Goal: Information Seeking & Learning: Learn about a topic

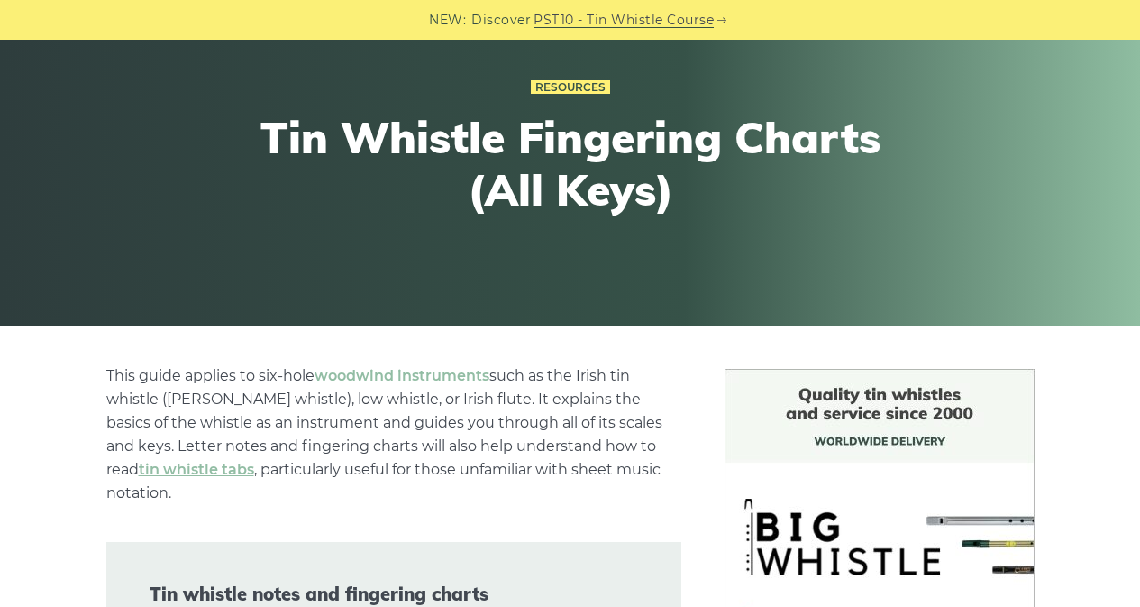
scroll to position [541, 0]
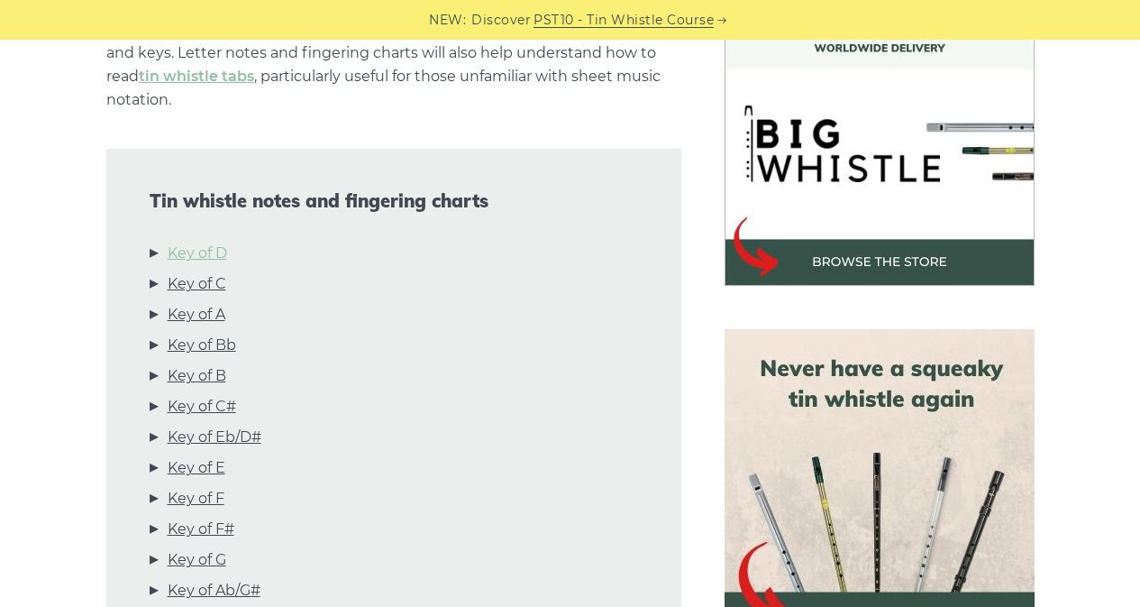
click at [211, 242] on link "Key of D" at bounding box center [197, 253] width 59 height 23
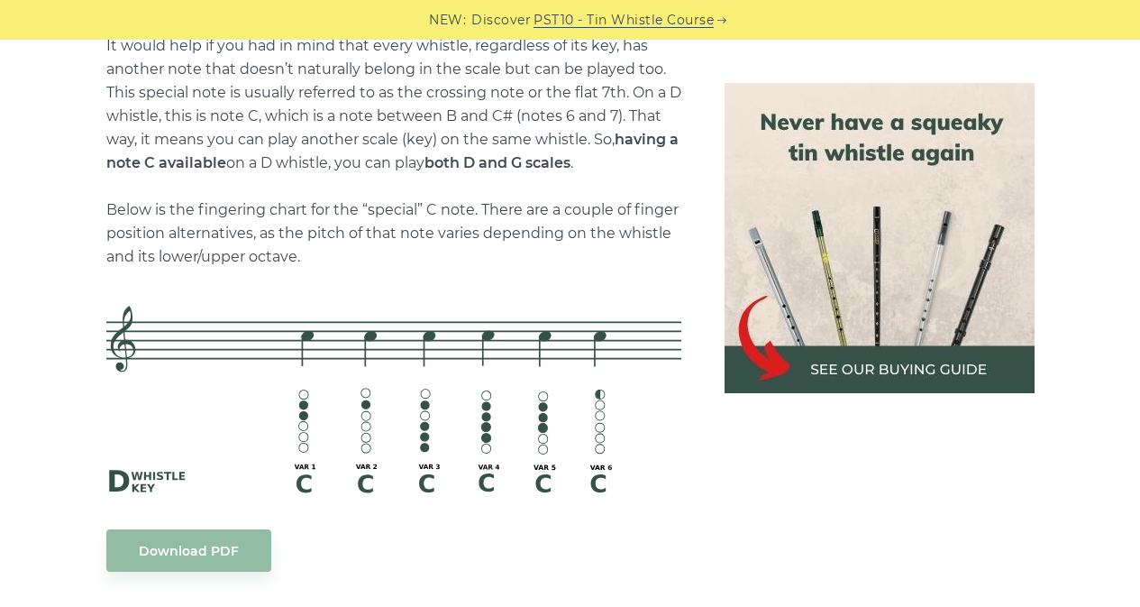
scroll to position [3890, 0]
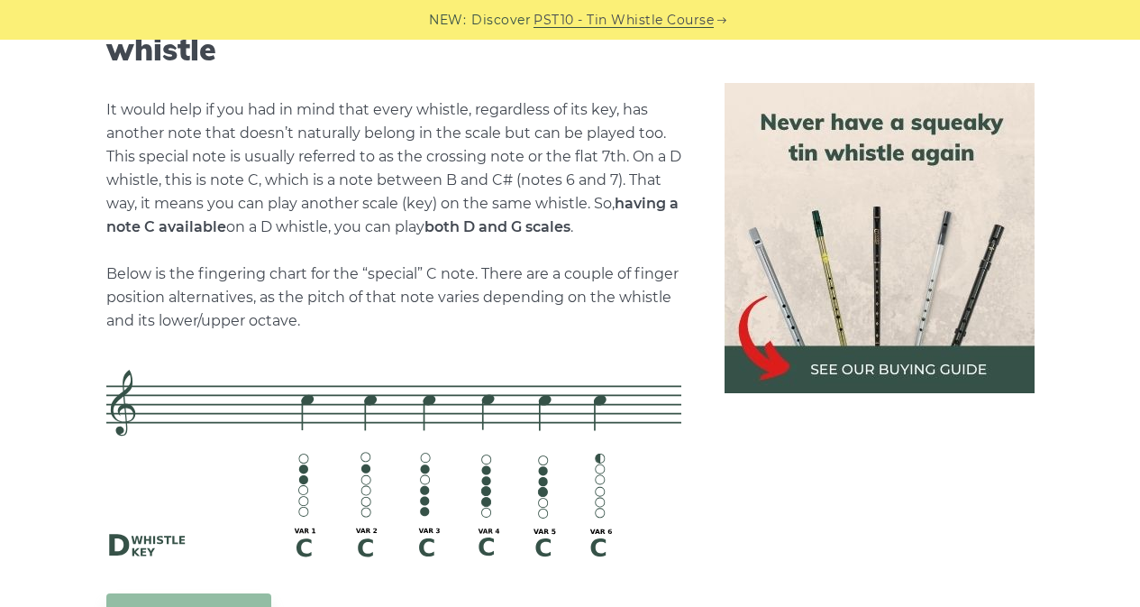
click at [706, 315] on div at bounding box center [879, 238] width 353 height 310
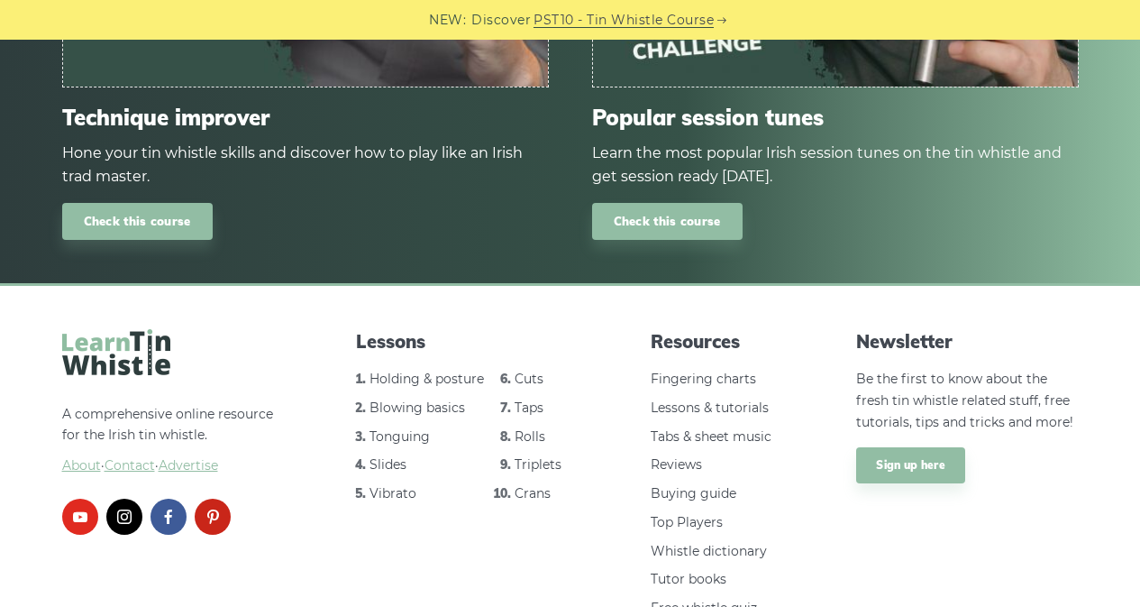
scroll to position [10920, 0]
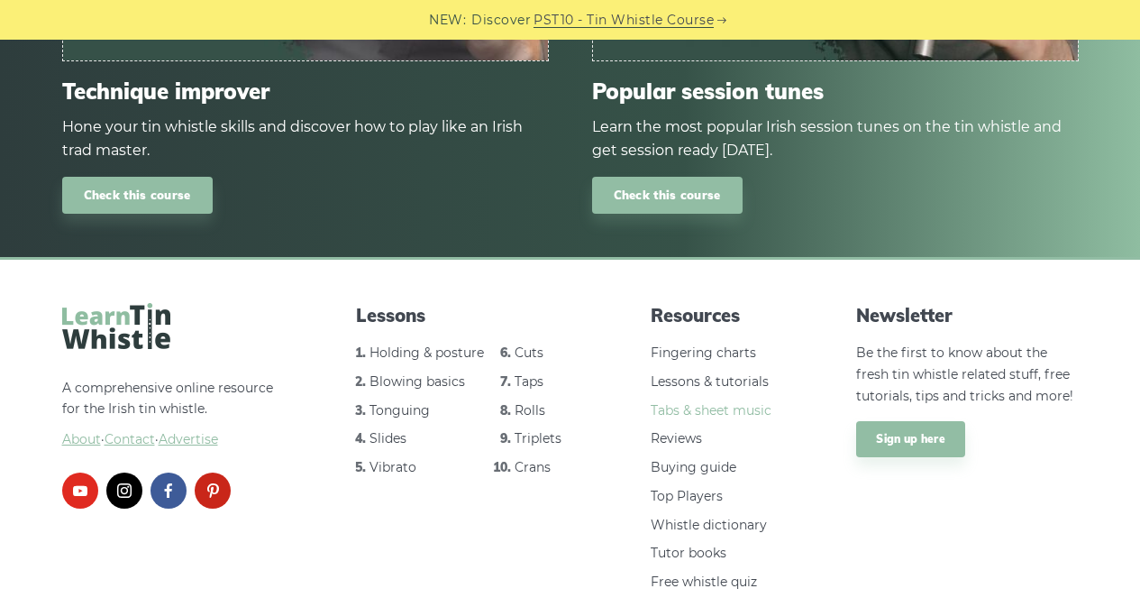
click at [733, 402] on link "Tabs & sheet music" at bounding box center [711, 410] width 121 height 16
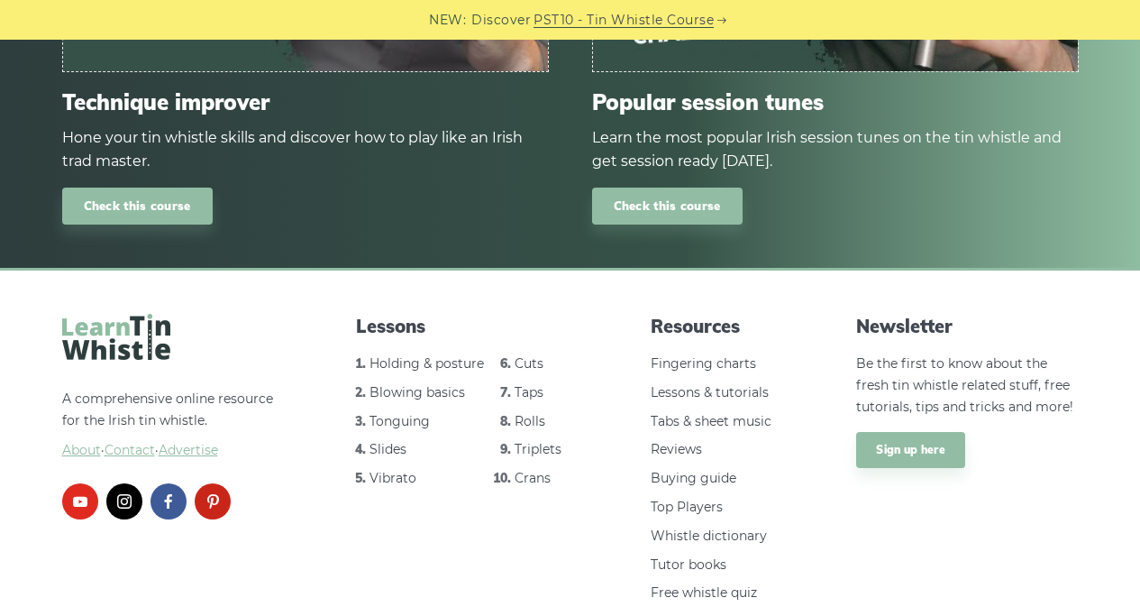
scroll to position [2652, 0]
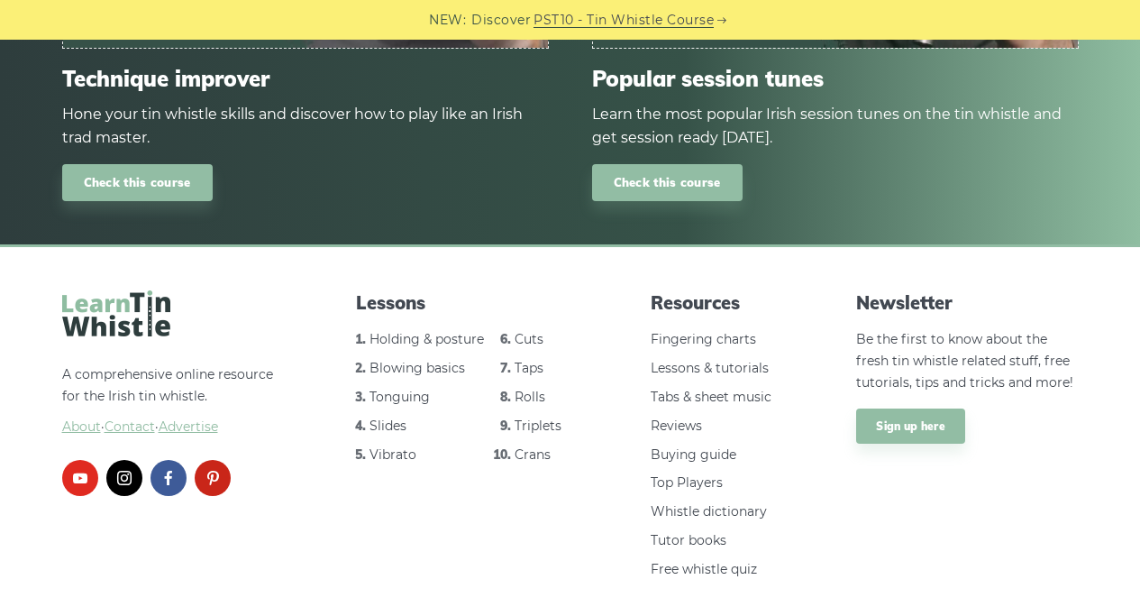
scroll to position [2409, 0]
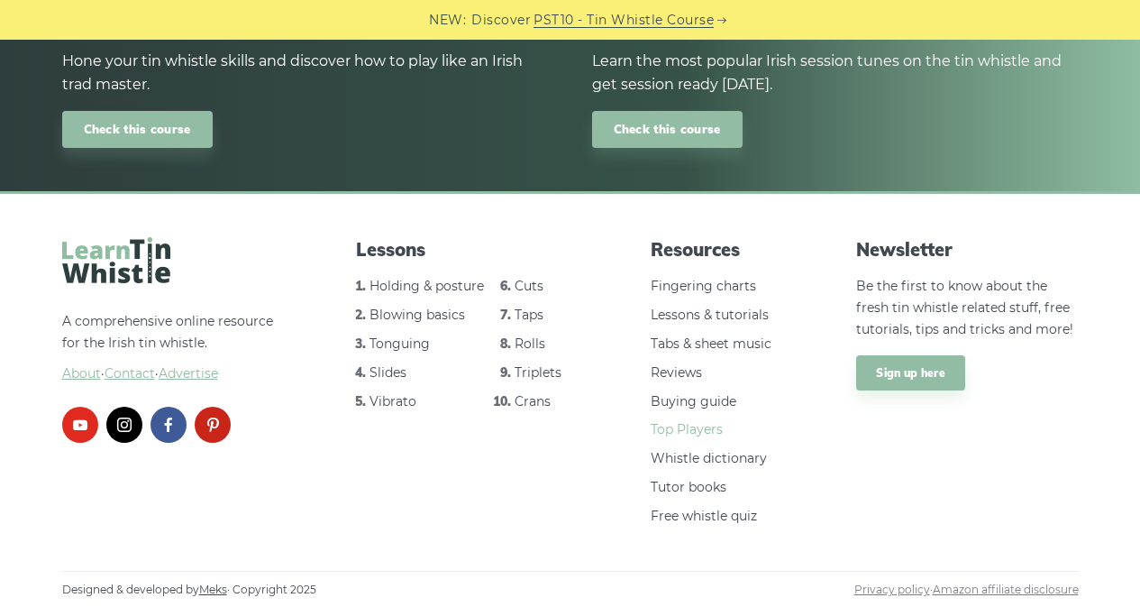
click at [717, 423] on link "Top Players" at bounding box center [687, 429] width 72 height 16
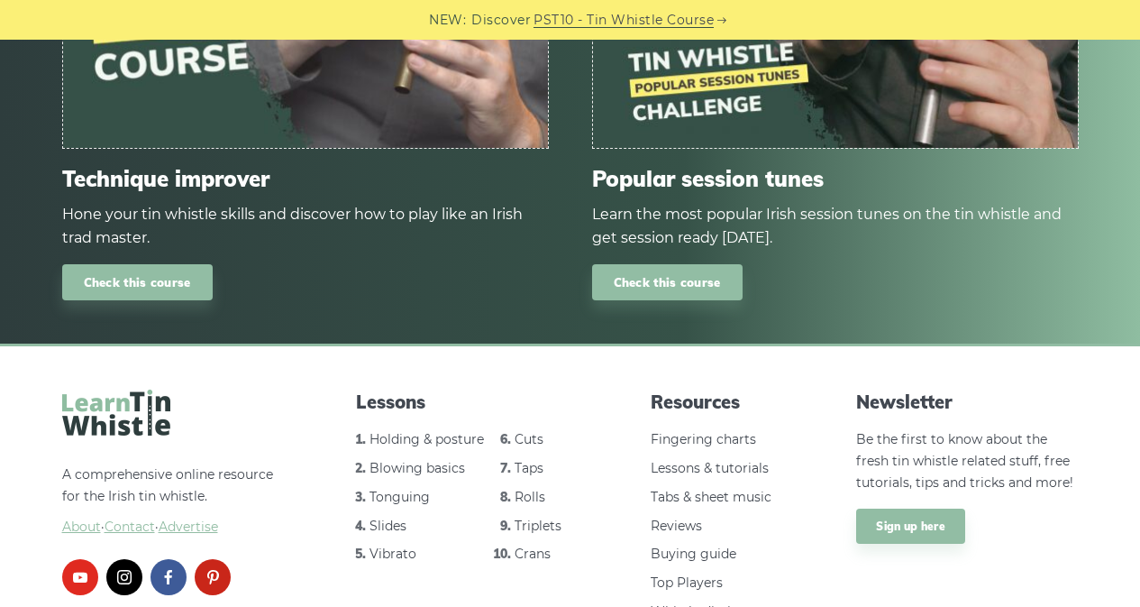
scroll to position [15961, 0]
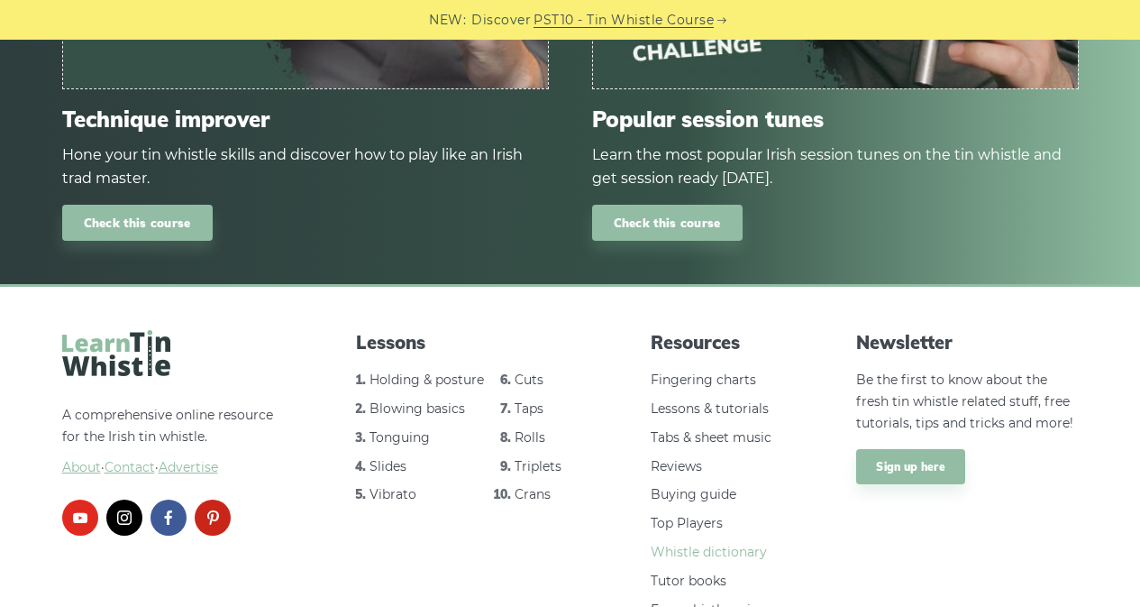
click at [705, 543] on link "Whistle dictionary" at bounding box center [709, 551] width 116 height 16
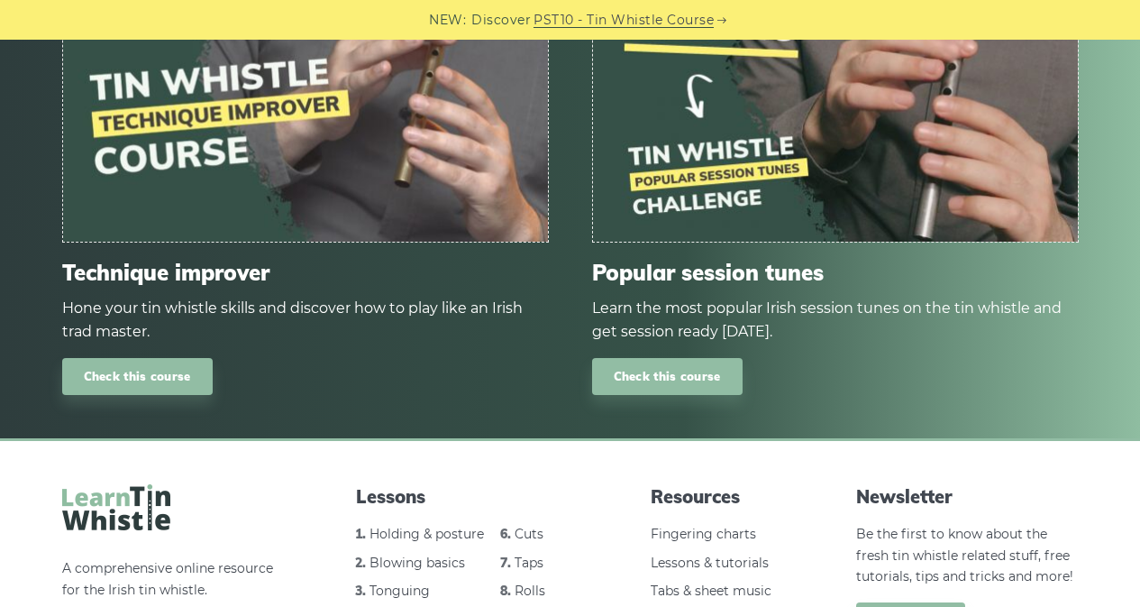
scroll to position [8906, 0]
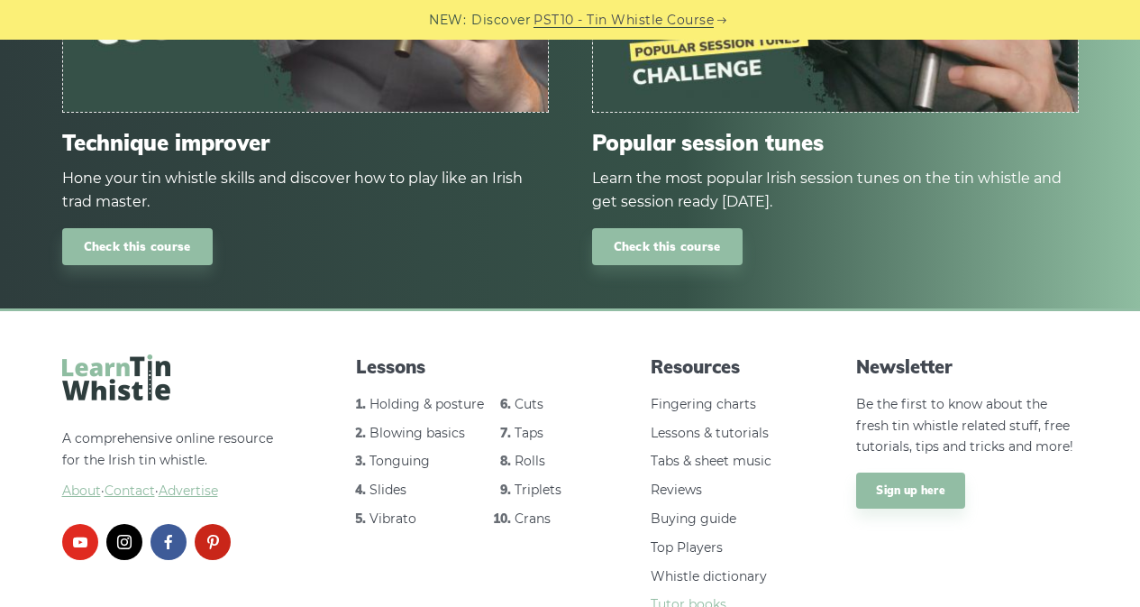
click at [709, 596] on link "Tutor books" at bounding box center [689, 604] width 76 height 16
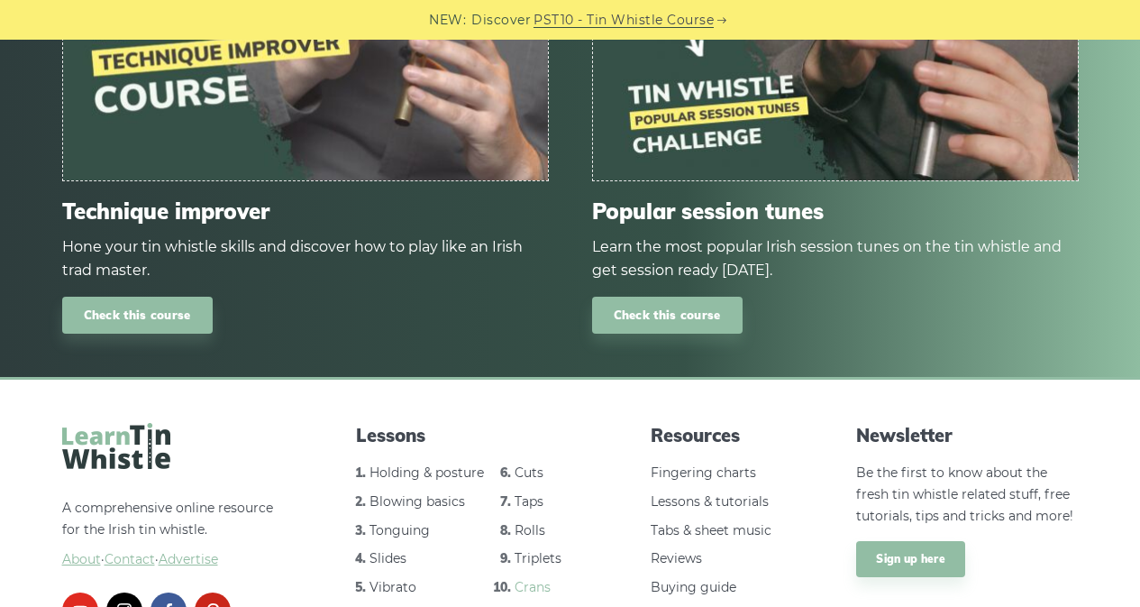
scroll to position [8100, 0]
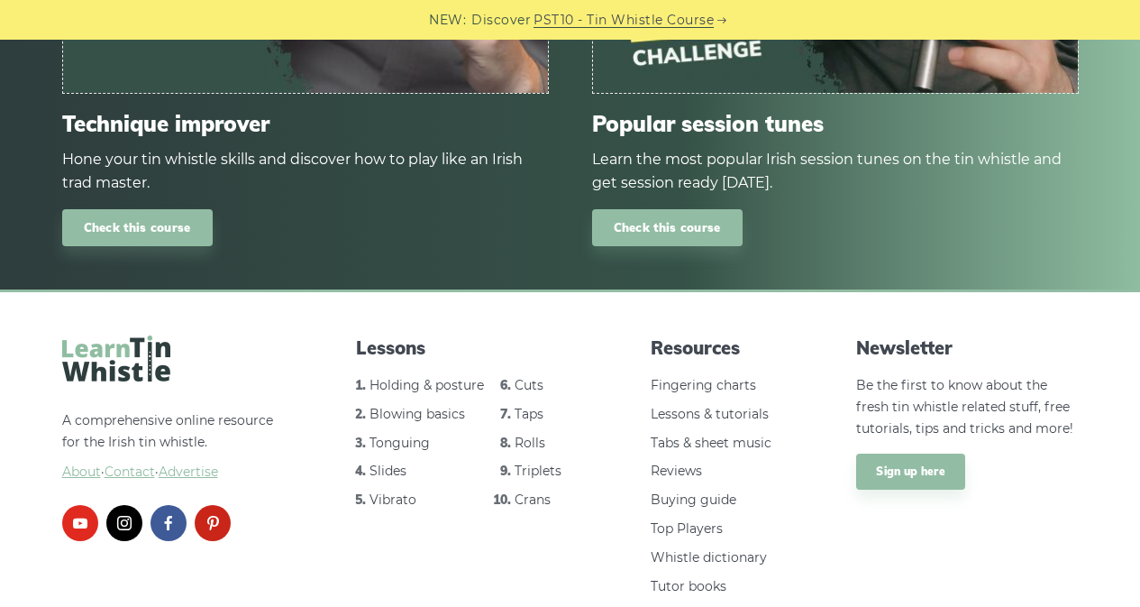
click at [546, 458] on div "Lessons Holding & posture Blowing basics Tonguing Slides Vibrato Cuts Taps Roll…" at bounding box center [466, 501] width 265 height 333
